Goal: Find contact information: Find contact information

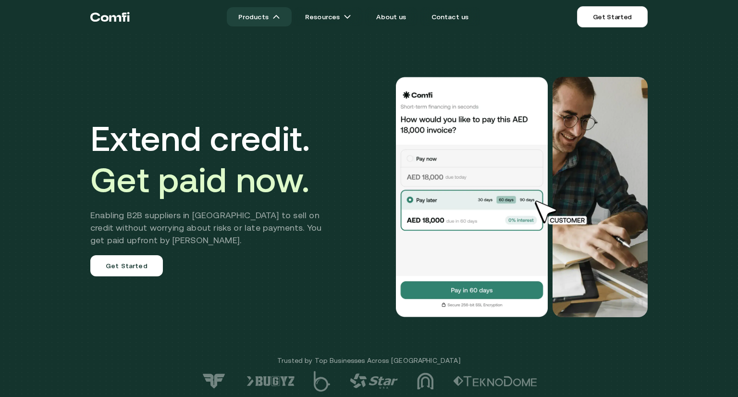
click at [280, 14] on img at bounding box center [277, 17] width 8 height 8
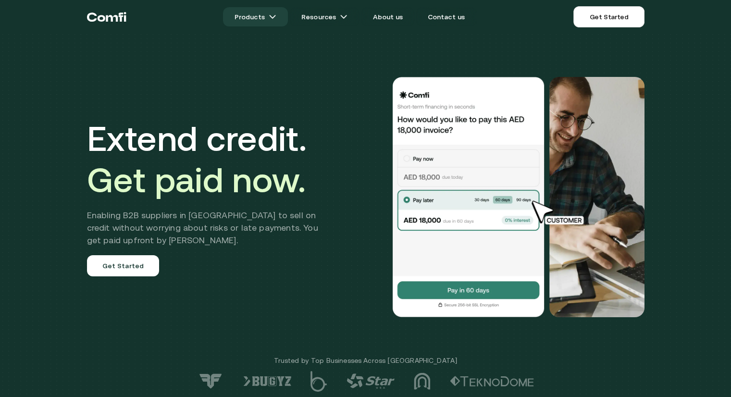
click at [276, 14] on img at bounding box center [273, 17] width 8 height 8
click at [276, 20] on img at bounding box center [273, 17] width 8 height 8
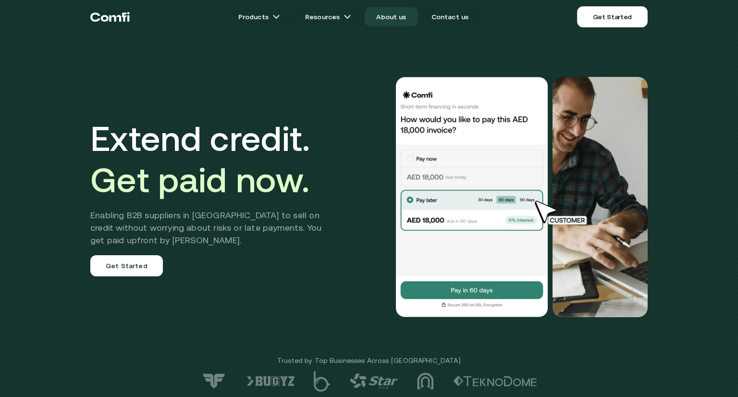
click at [388, 14] on link "About us" at bounding box center [391, 16] width 53 height 19
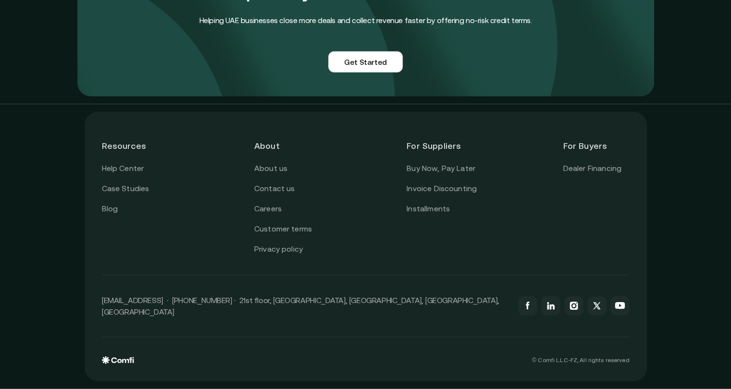
scroll to position [2386, 0]
click at [284, 194] on link "Contact us" at bounding box center [274, 189] width 41 height 12
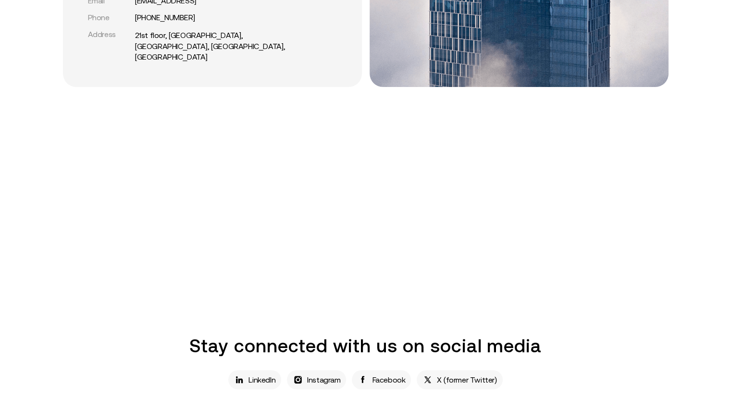
scroll to position [355, 0]
